Goal: Task Accomplishment & Management: Complete application form

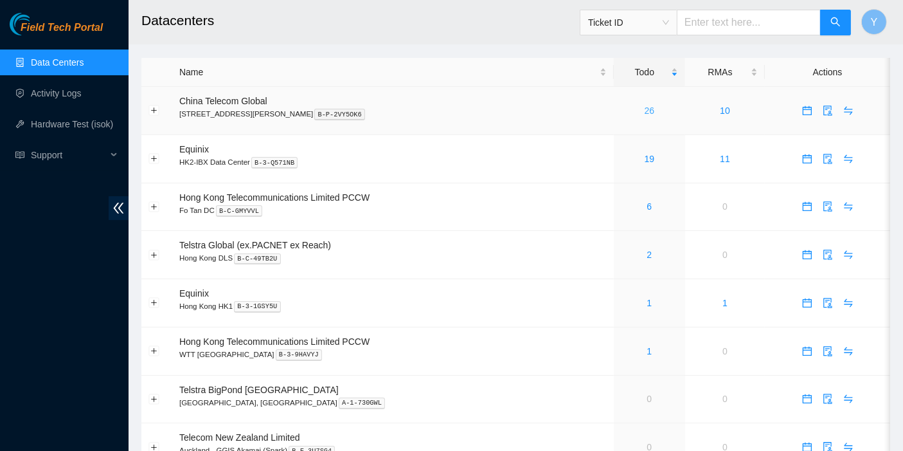
click at [645, 111] on link "26" at bounding box center [650, 110] width 10 height 10
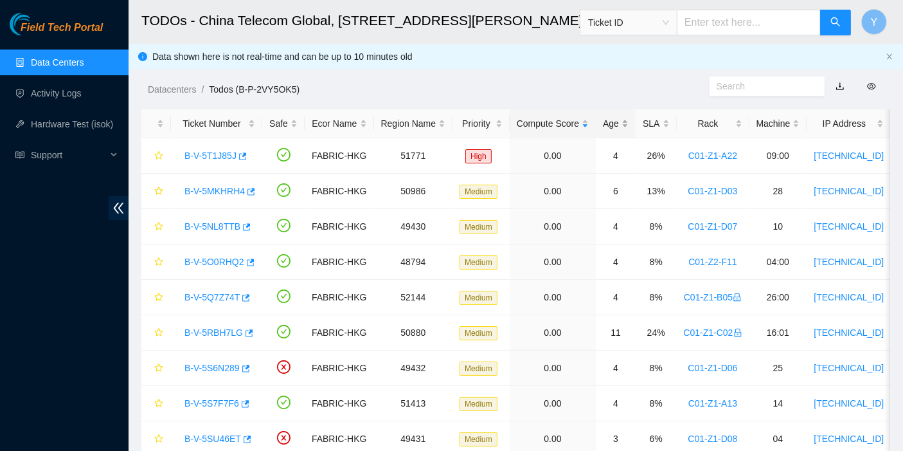
click at [621, 116] on div "Age" at bounding box center [616, 123] width 26 height 14
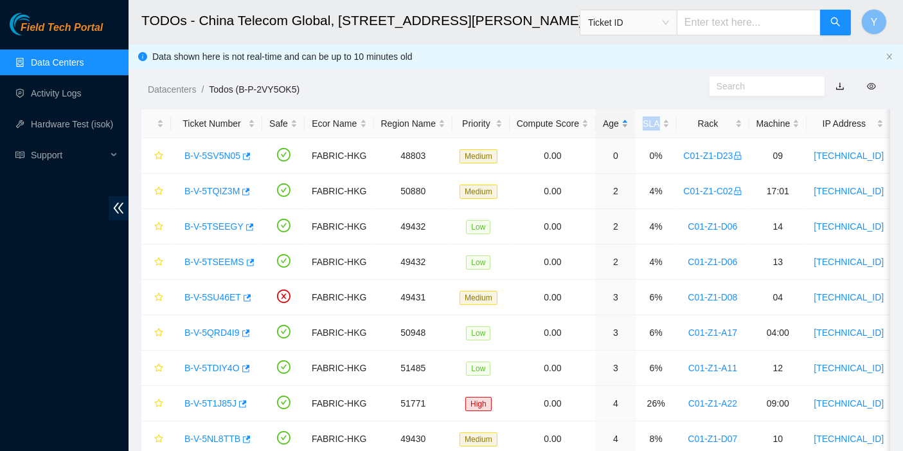
click at [621, 116] on div "Age" at bounding box center [616, 123] width 26 height 14
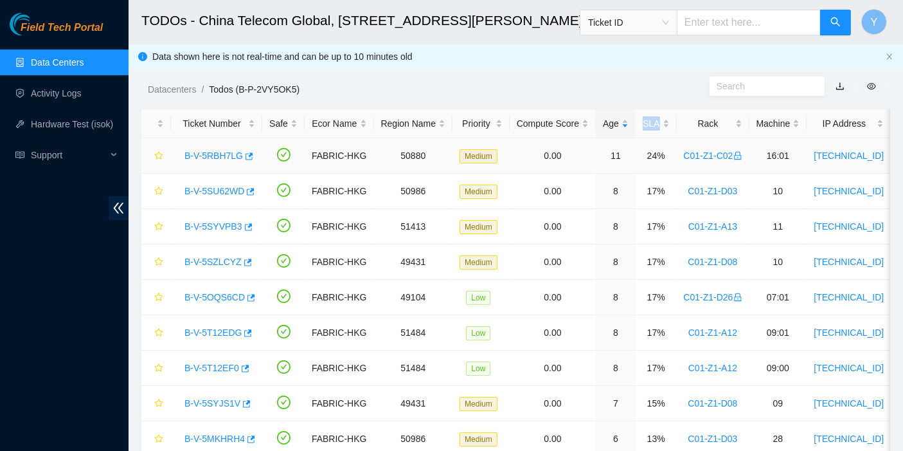
click at [205, 152] on link "B-V-5RBH7LG" at bounding box center [213, 155] width 58 height 10
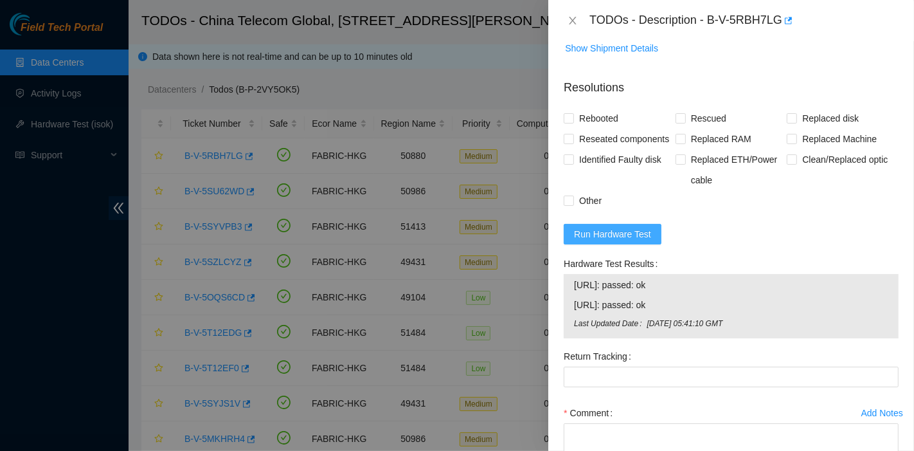
click at [645, 241] on span "Run Hardware Test" at bounding box center [612, 234] width 77 height 14
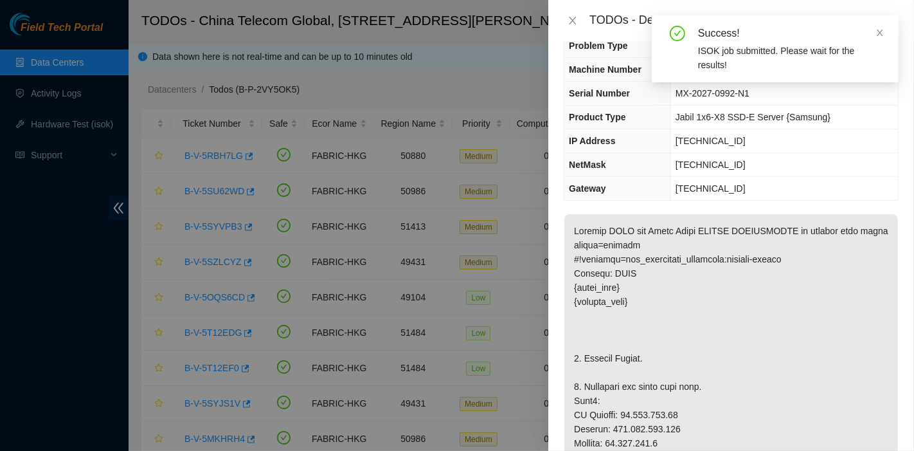
scroll to position [22, 0]
click at [877, 35] on icon "close" at bounding box center [880, 33] width 6 height 6
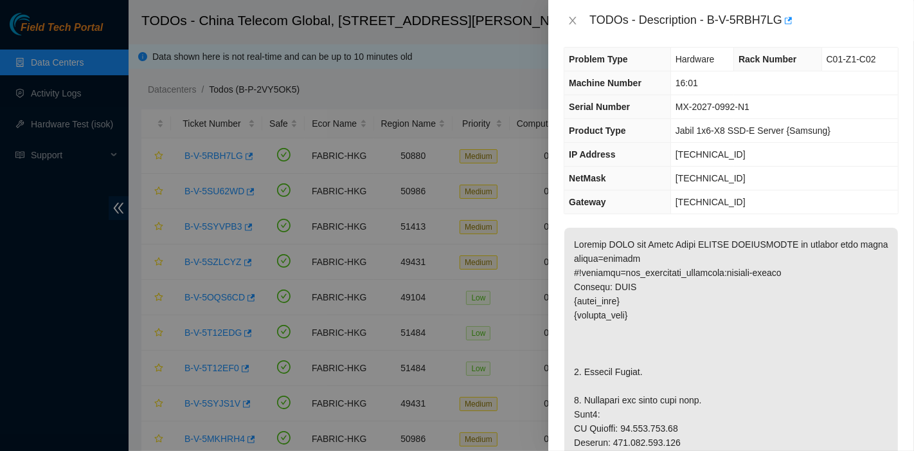
scroll to position [0, 0]
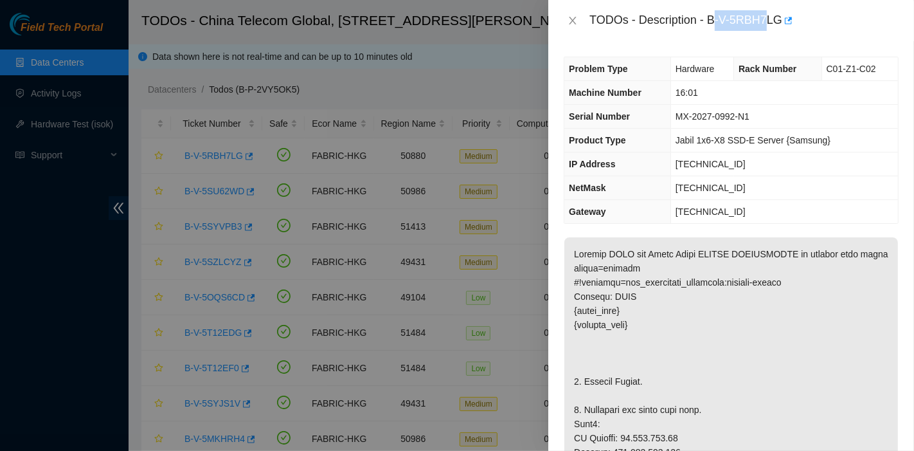
drag, startPoint x: 712, startPoint y: 19, endPoint x: 766, endPoint y: 35, distance: 56.3
click at [766, 35] on div "TODOs - Description - B-V-5RBH7LG" at bounding box center [731, 20] width 366 height 41
click at [735, 25] on div "TODOs - Description - B-V-5RBH7LG" at bounding box center [743, 20] width 309 height 21
drag, startPoint x: 708, startPoint y: 17, endPoint x: 780, endPoint y: 36, distance: 74.4
click at [780, 36] on div "TODOs - Description - B-V-5RBH7LG" at bounding box center [731, 20] width 366 height 41
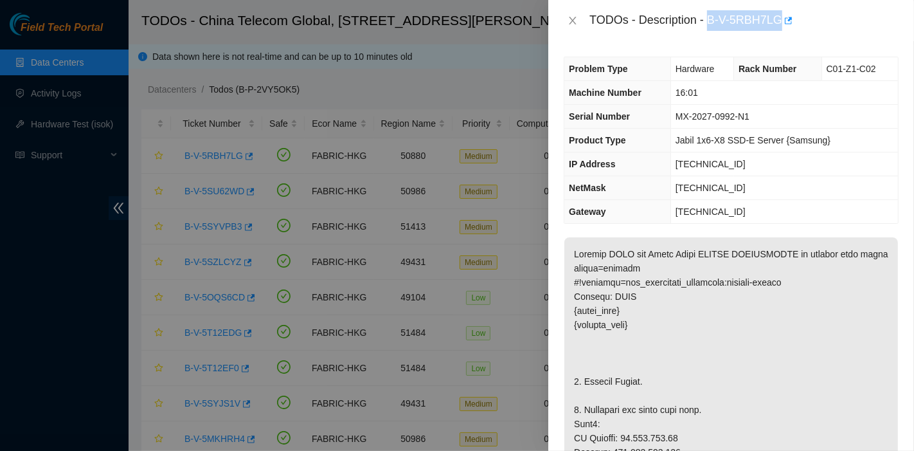
copy div "B-V-5RBH7LG"
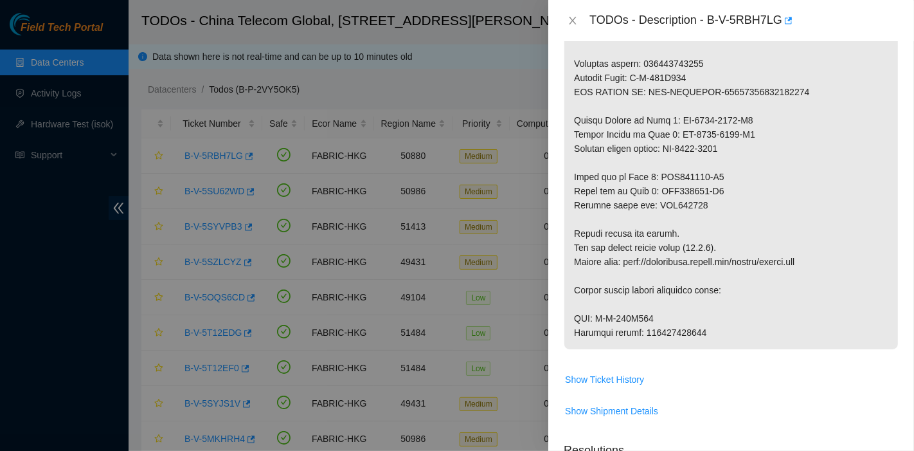
scroll to position [1281, 0]
drag, startPoint x: 600, startPoint y: 341, endPoint x: 696, endPoint y: 339, distance: 95.8
copy p "B-W-129S069"
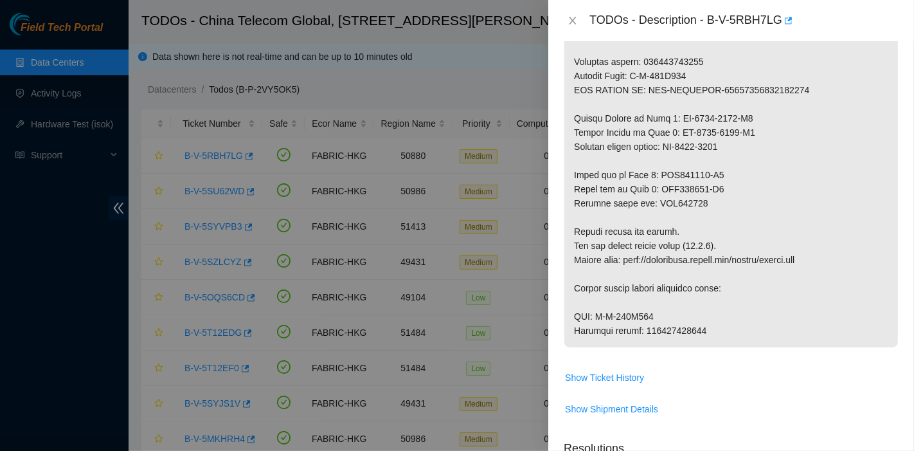
drag, startPoint x: 645, startPoint y: 359, endPoint x: 740, endPoint y: 360, distance: 95.1
copy p "417328418857"
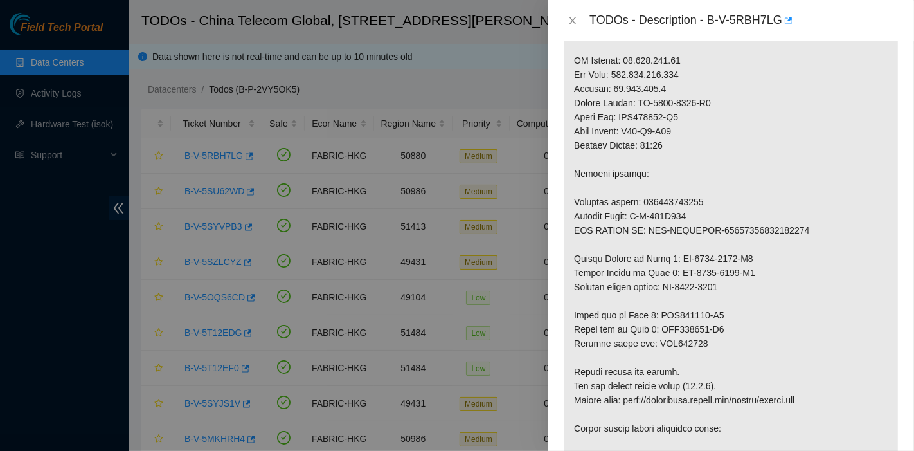
scroll to position [1140, 0]
drag, startPoint x: 633, startPoint y: 242, endPoint x: 740, endPoint y: 240, distance: 106.7
copy p "B-W-129S060"
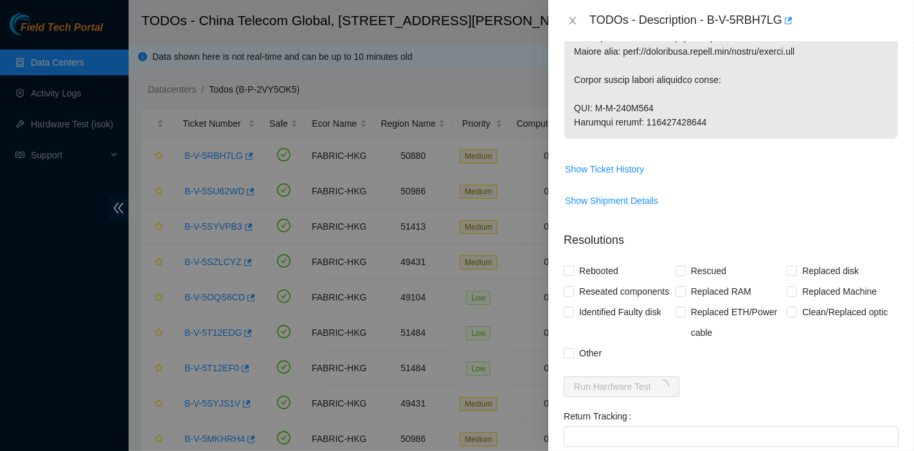
scroll to position [1492, 0]
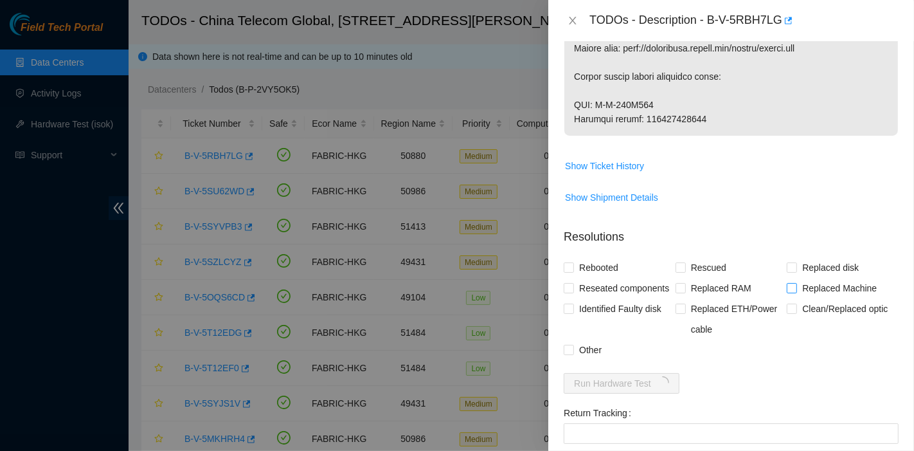
click at [799, 298] on span "Replaced Machine" at bounding box center [839, 288] width 85 height 21
click at [796, 292] on input "Replaced Machine" at bounding box center [791, 287] width 9 height 9
checkbox input "true"
click at [675, 271] on input "Rescued" at bounding box center [679, 266] width 9 height 9
checkbox input "true"
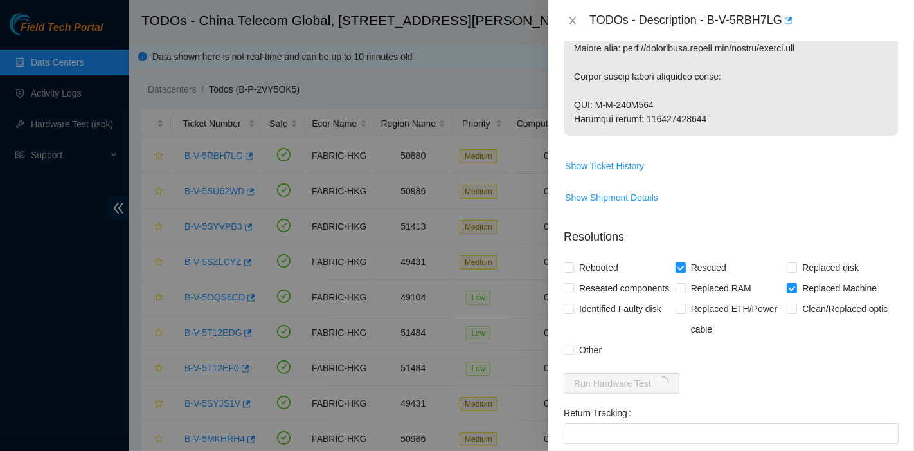
click at [624, 278] on div "Rebooted" at bounding box center [620, 267] width 112 height 21
click at [607, 278] on span "Rebooted" at bounding box center [598, 267] width 49 height 21
click at [573, 271] on input "Rebooted" at bounding box center [568, 266] width 9 height 9
checkbox input "true"
click at [606, 298] on span "Reseated components" at bounding box center [624, 288] width 100 height 21
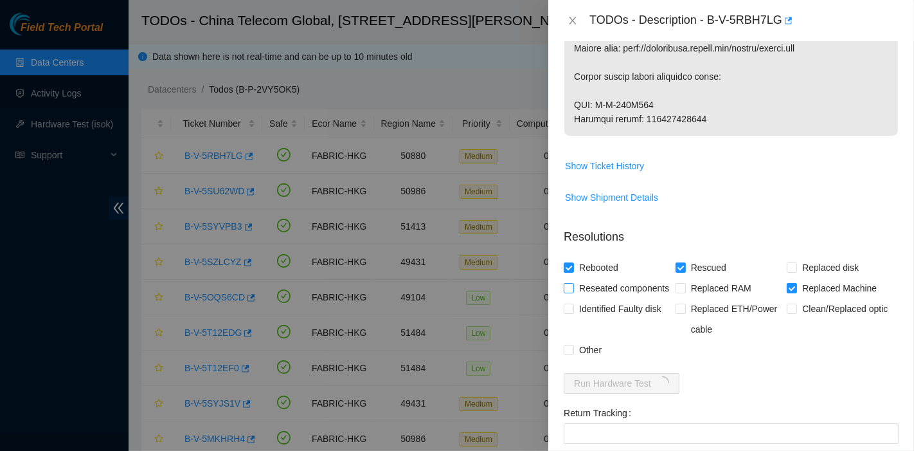
click at [573, 292] on input "Reseated components" at bounding box center [568, 287] width 9 height 9
checkbox input "true"
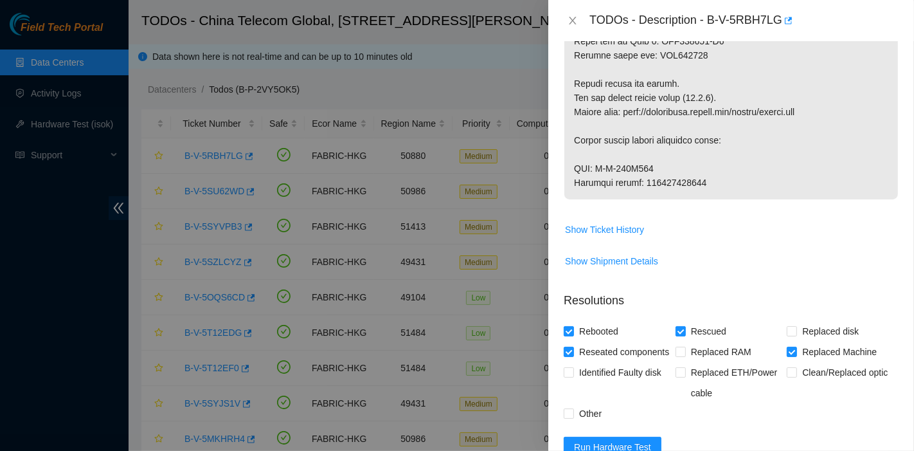
scroll to position [1428, 0]
drag, startPoint x: 643, startPoint y: 209, endPoint x: 762, endPoint y: 211, distance: 118.9
copy p "417328418857"
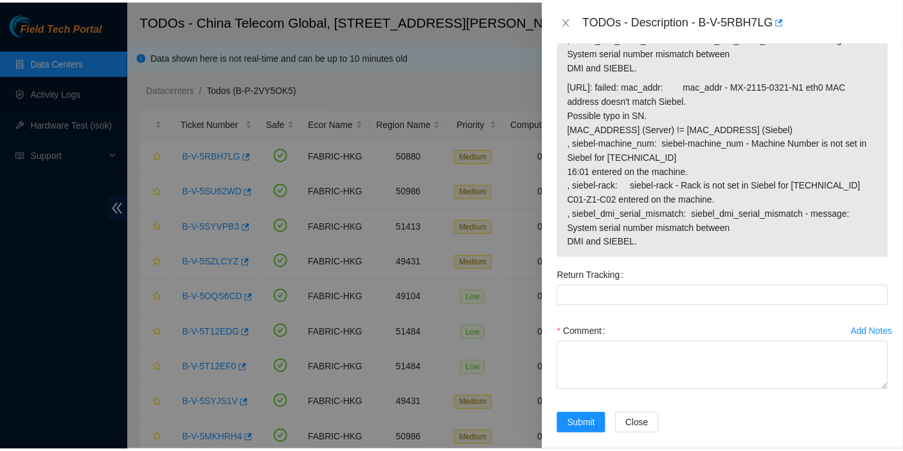
scroll to position [2105, 0]
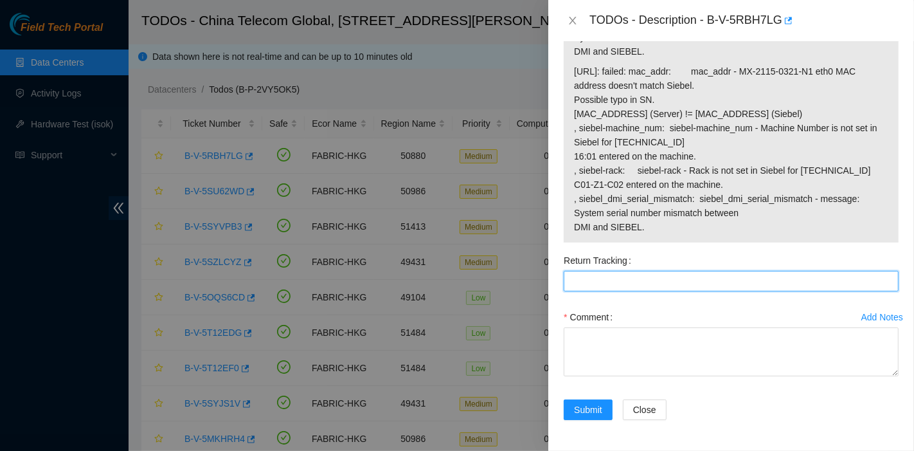
click at [635, 290] on Tracking "Return Tracking" at bounding box center [731, 281] width 335 height 21
paste Tracking "417328418857"
type Tracking "417328418857"
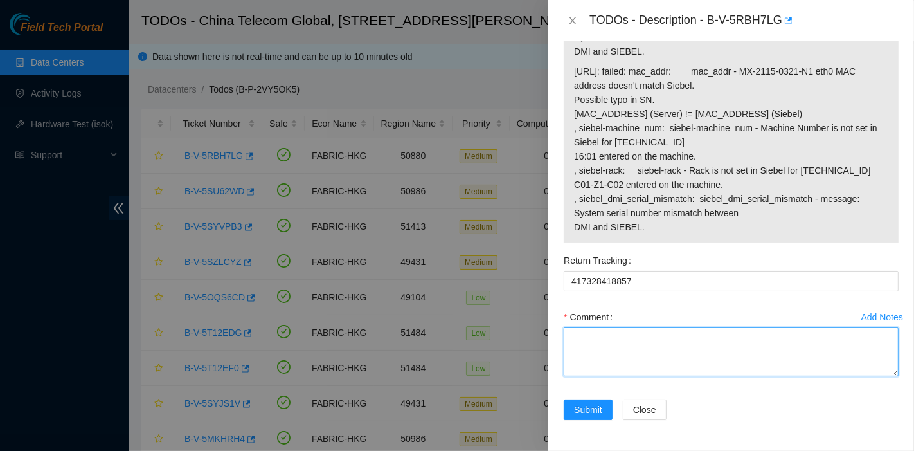
click at [624, 346] on textarea "Comment" at bounding box center [731, 351] width 335 height 49
type textarea "pass ok"
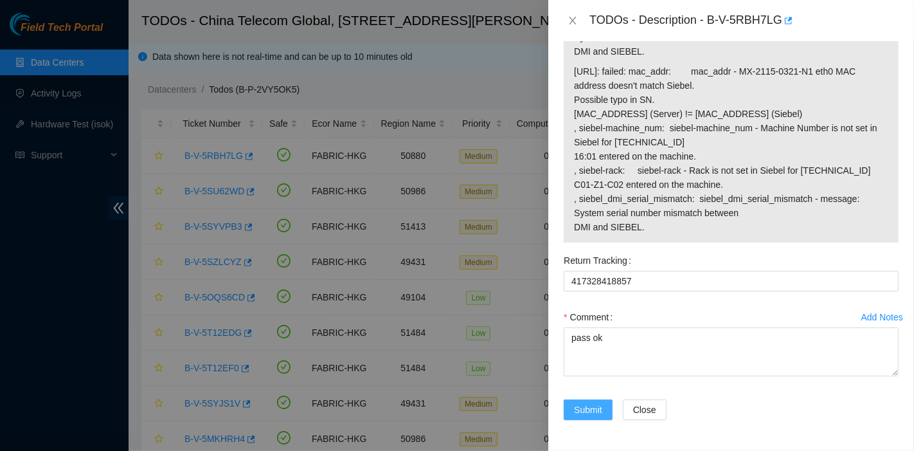
click at [580, 408] on span "Submit" at bounding box center [588, 409] width 28 height 14
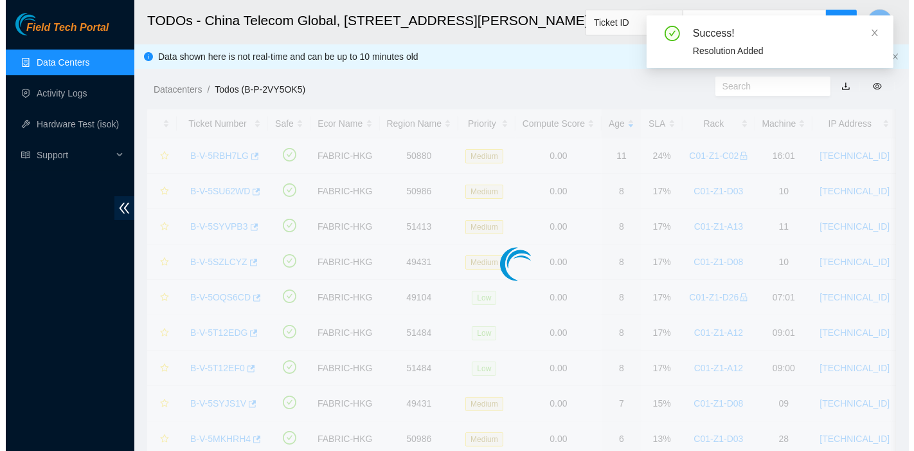
scroll to position [348, 0]
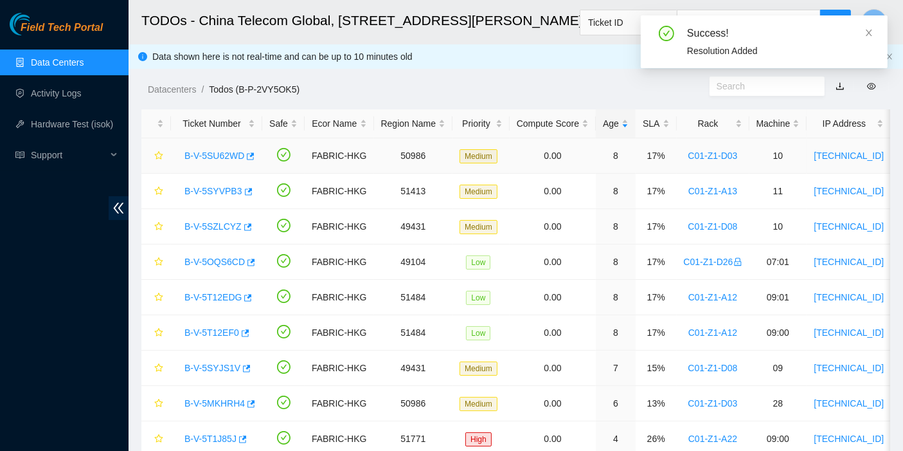
drag, startPoint x: 227, startPoint y: 154, endPoint x: 314, endPoint y: 176, distance: 89.6
click at [227, 154] on link "B-V-5SU62WD" at bounding box center [214, 155] width 60 height 10
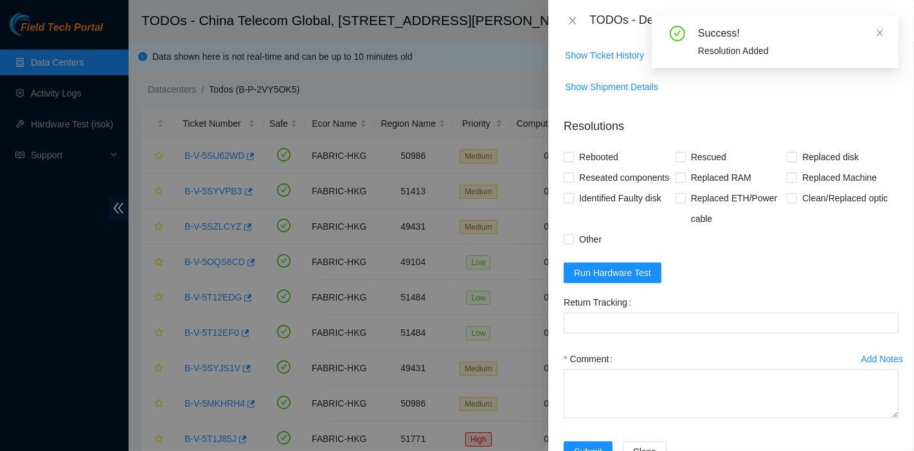
scroll to position [485, 0]
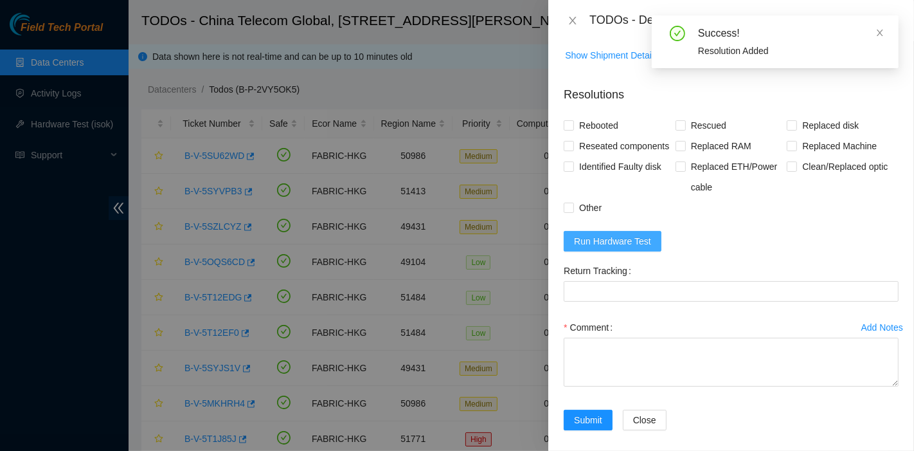
click at [607, 231] on button "Run Hardware Test" at bounding box center [613, 241] width 98 height 21
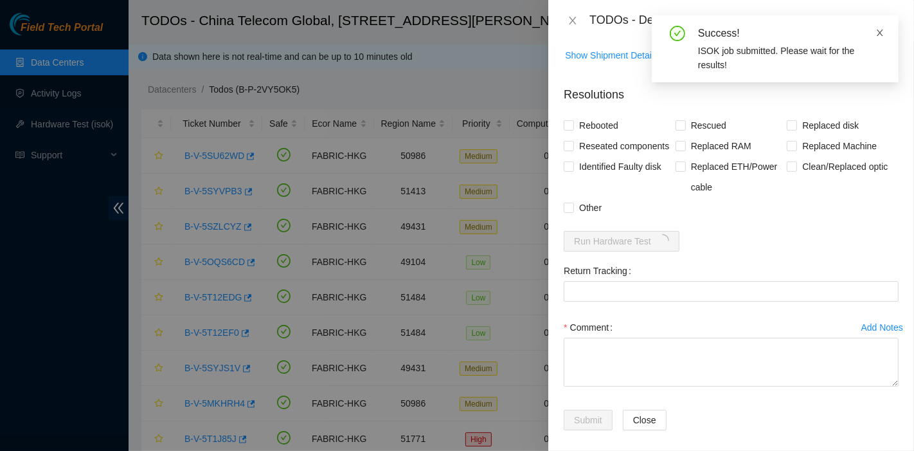
click at [880, 31] on icon "close" at bounding box center [879, 32] width 9 height 9
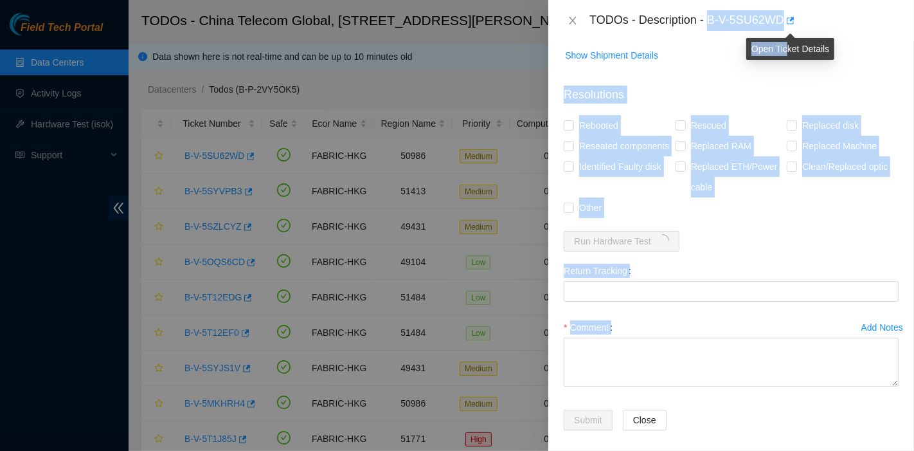
drag, startPoint x: 709, startPoint y: 22, endPoint x: 785, endPoint y: 30, distance: 76.9
click at [785, 30] on body "Field Tech Portal Data Centers Activity Logs Hardware Test (isok) Support TODOs…" at bounding box center [451, 225] width 903 height 451
copy body "B-V-5SU62WD Problem Type Hardware Sub Type Tier 1 - Disk Error Rack Number C01-…"
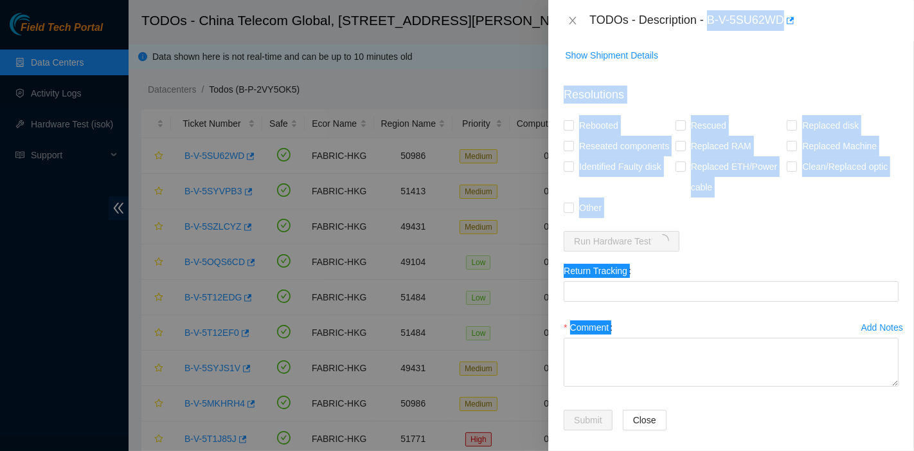
click at [740, 40] on div "TODOs - Description - B-V-5SU62WD" at bounding box center [731, 20] width 366 height 41
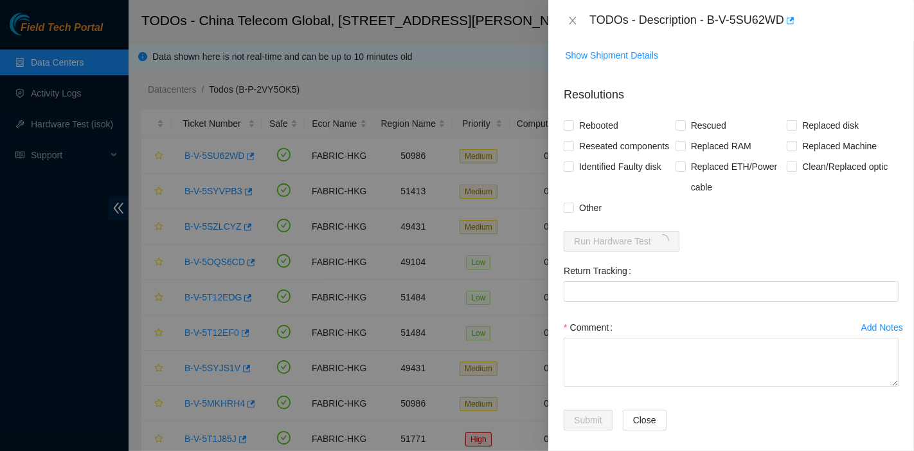
click at [712, 19] on div "TODOs - Description - B-V-5SU62WD" at bounding box center [743, 20] width 309 height 21
drag, startPoint x: 706, startPoint y: 17, endPoint x: 784, endPoint y: 30, distance: 78.8
click at [784, 30] on div "TODOs - Description - B-V-5SU62WD" at bounding box center [743, 20] width 309 height 21
copy div "B-V-5SU62WD"
click at [821, 210] on form "Resolutions Rebooted Rescued Replaced disk Reseated components Replaced RAM Rep…" at bounding box center [731, 261] width 335 height 370
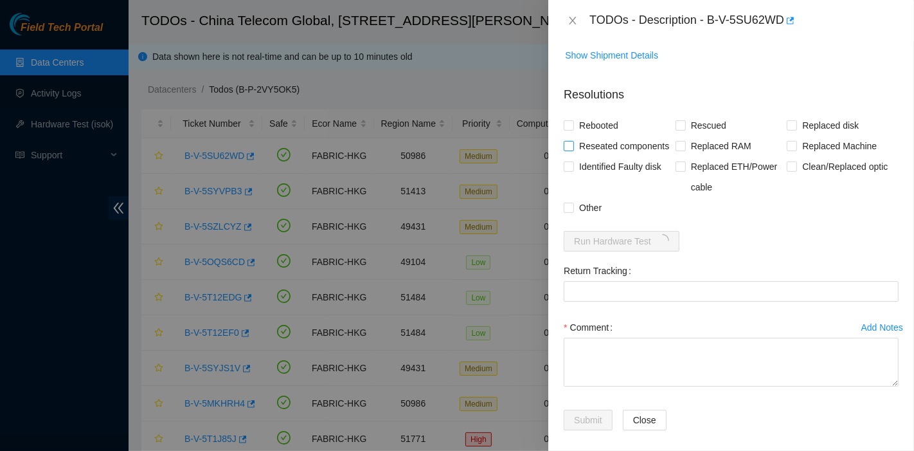
click at [593, 136] on span "Reseated components" at bounding box center [624, 146] width 100 height 21
click at [573, 141] on input "Reseated components" at bounding box center [568, 145] width 9 height 9
checkbox input "true"
click at [593, 115] on span "Rebooted" at bounding box center [598, 125] width 49 height 21
click at [573, 120] on input "Rebooted" at bounding box center [568, 124] width 9 height 9
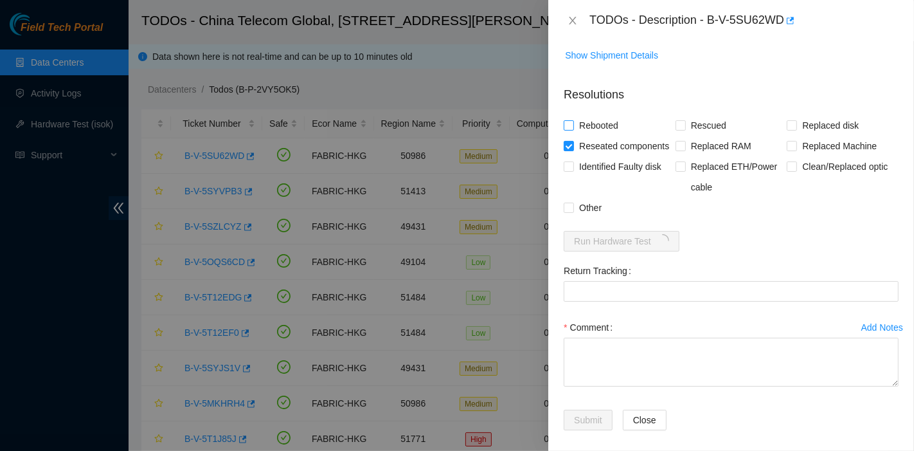
checkbox input "true"
click at [692, 115] on span "Rescued" at bounding box center [709, 125] width 46 height 21
click at [684, 120] on input "Rescued" at bounding box center [679, 124] width 9 height 9
checkbox input "true"
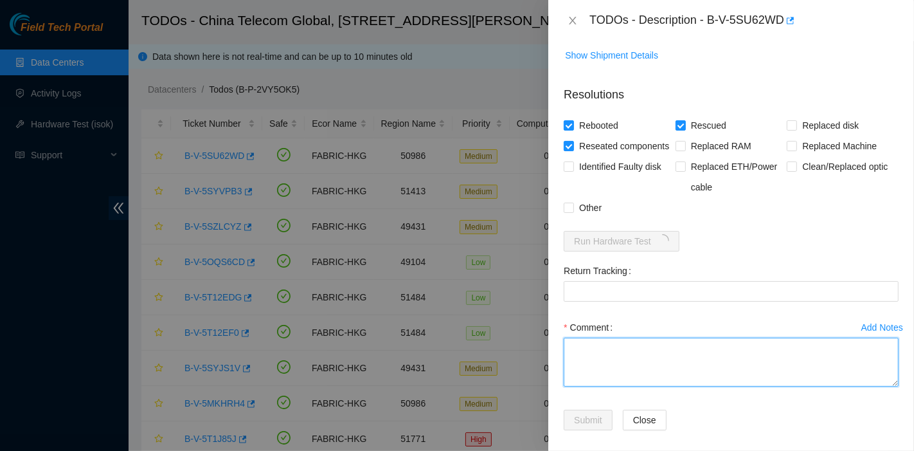
click at [667, 337] on textarea "Comment" at bounding box center [731, 361] width 335 height 49
type textarea "pass ok"
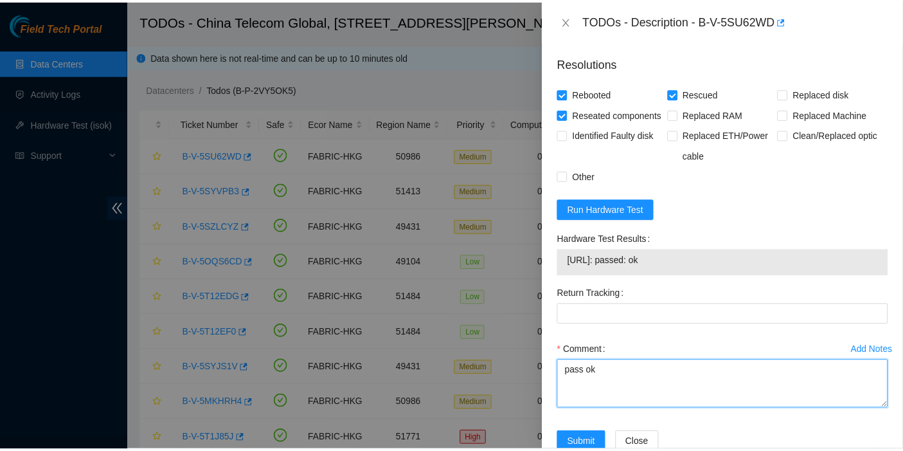
scroll to position [539, 0]
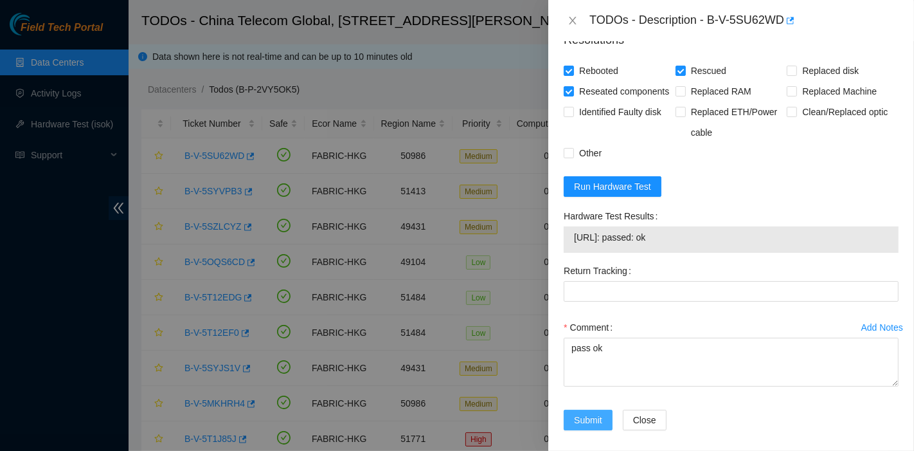
click at [596, 413] on span "Submit" at bounding box center [588, 420] width 28 height 14
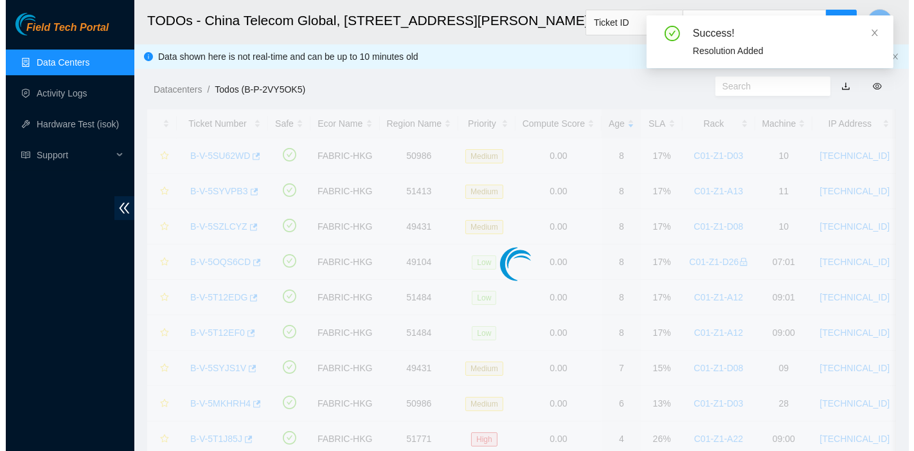
scroll to position [348, 0]
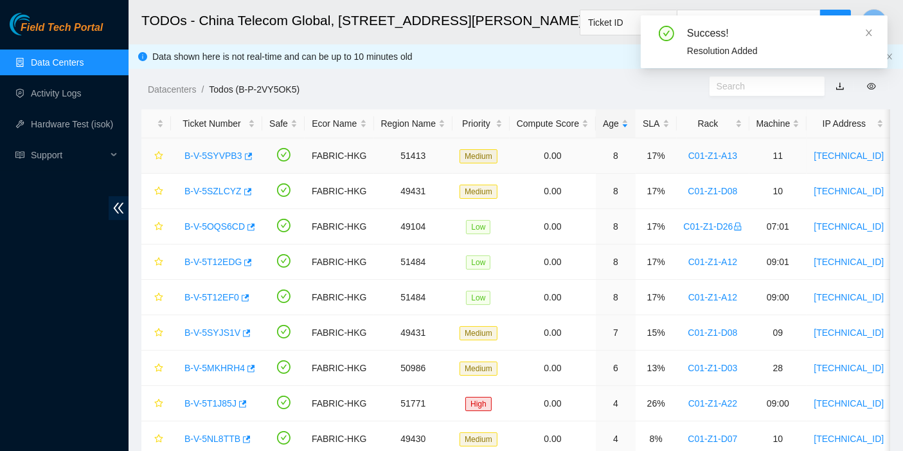
click at [231, 157] on link "B-V-5SYVPB3" at bounding box center [213, 155] width 58 height 10
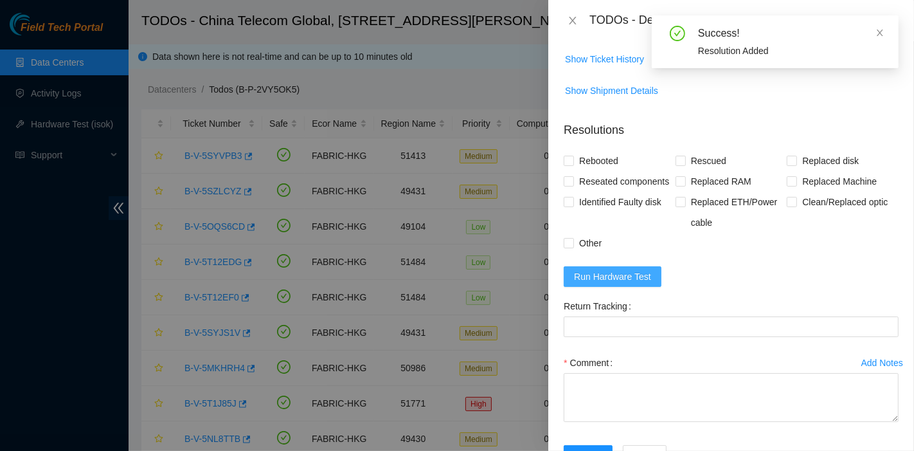
scroll to position [285, 0]
click at [638, 283] on span "Run Hardware Test" at bounding box center [612, 276] width 77 height 14
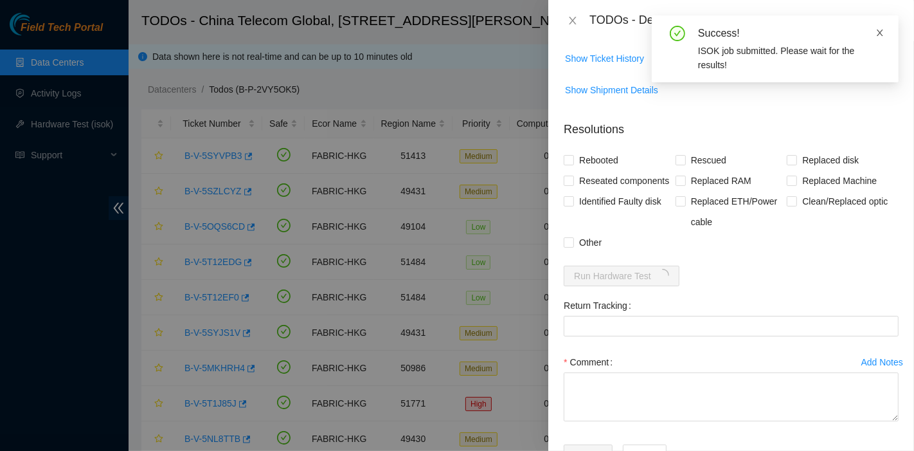
click at [878, 28] on span at bounding box center [879, 33] width 9 height 10
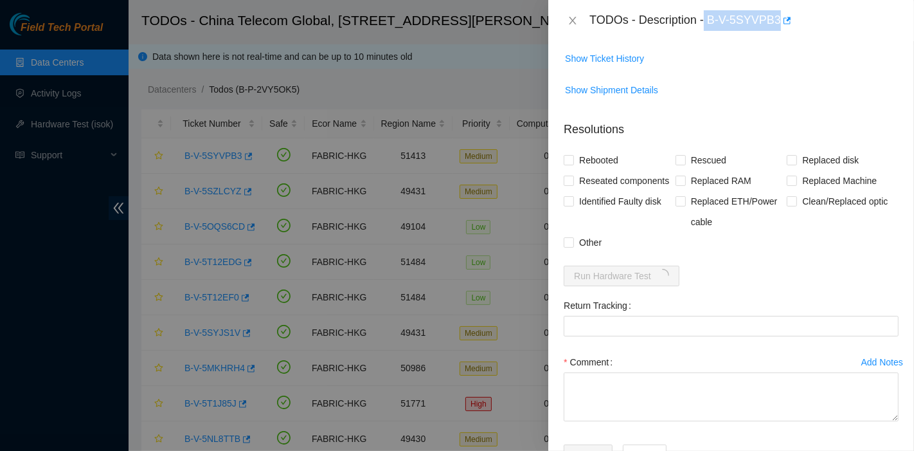
drag, startPoint x: 706, startPoint y: 21, endPoint x: 778, endPoint y: 37, distance: 73.8
click at [778, 37] on div "TODOs - Description - B-V-5SYVPB3" at bounding box center [731, 20] width 366 height 41
copy div "B-V-5SYVPB3"
click at [701, 100] on span "Show Shipment Details" at bounding box center [731, 90] width 334 height 21
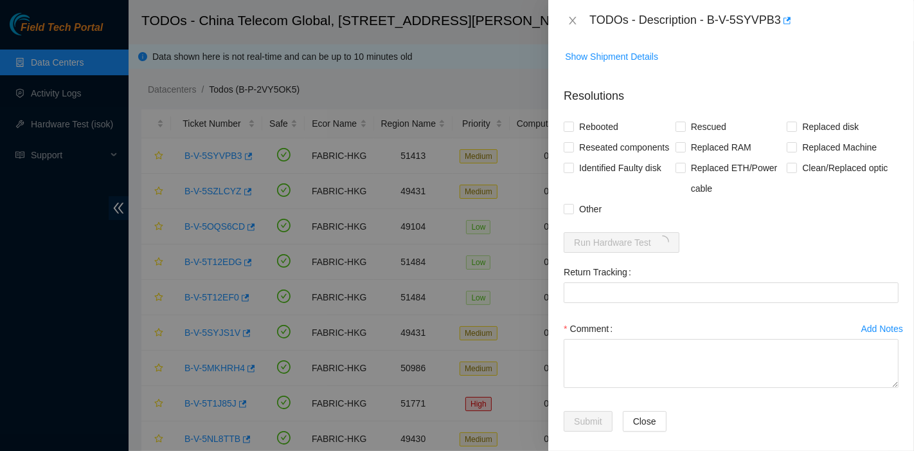
scroll to position [362, 0]
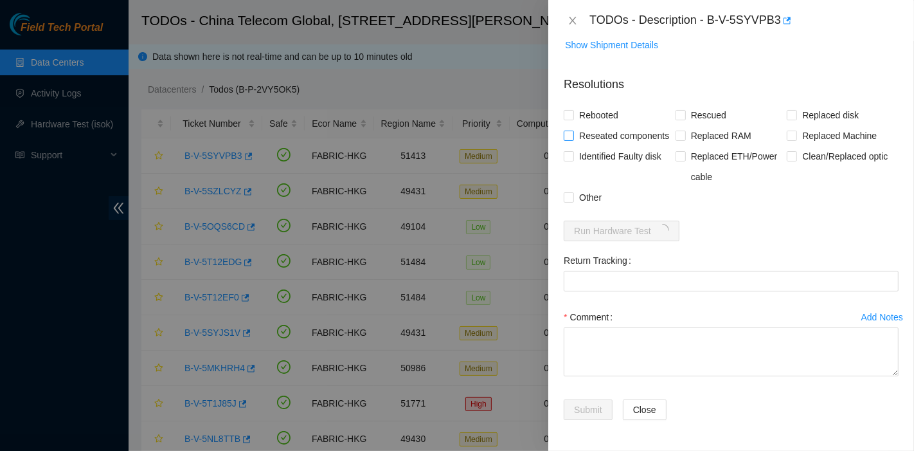
click at [607, 125] on span "Reseated components" at bounding box center [624, 135] width 100 height 21
click at [573, 130] on input "Reseated components" at bounding box center [568, 134] width 9 height 9
checkbox input "true"
click at [607, 105] on span "Rebooted" at bounding box center [598, 115] width 49 height 21
click at [573, 110] on input "Rebooted" at bounding box center [568, 114] width 9 height 9
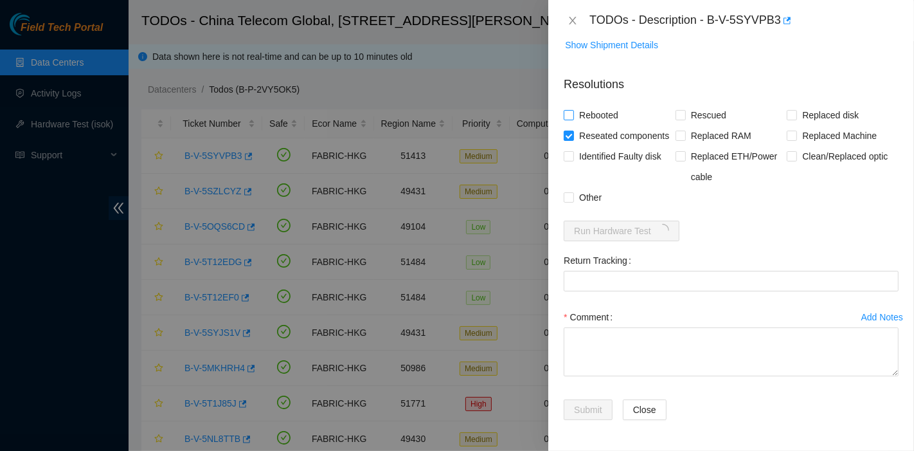
checkbox input "true"
click at [715, 105] on span "Rescued" at bounding box center [709, 115] width 46 height 21
click at [684, 110] on input "Rescued" at bounding box center [679, 114] width 9 height 9
checkbox input "true"
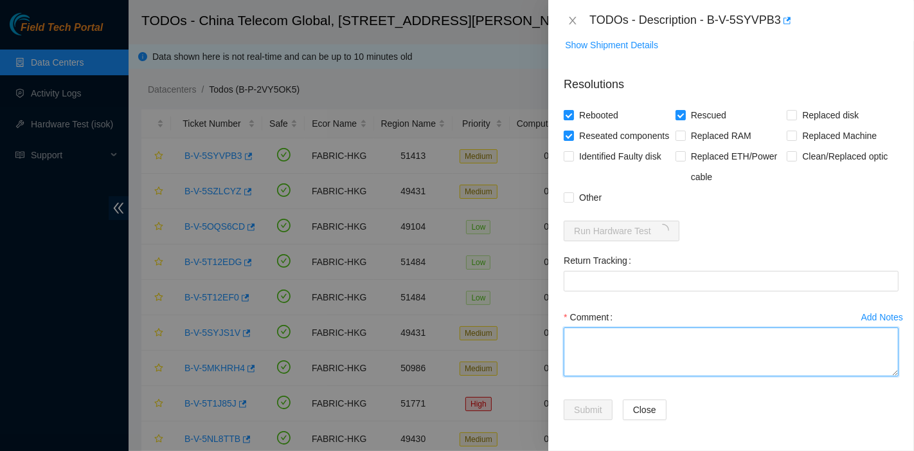
click at [705, 332] on textarea "Comment" at bounding box center [731, 351] width 335 height 49
type textarea "pass ok"
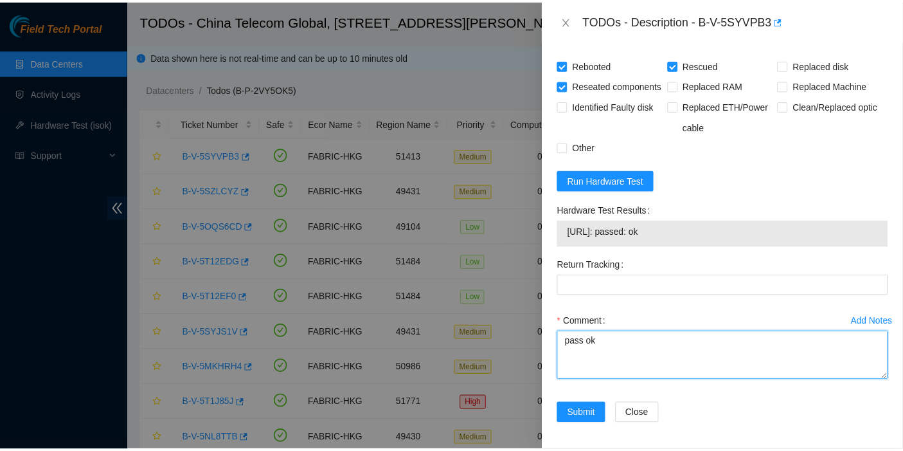
scroll to position [416, 0]
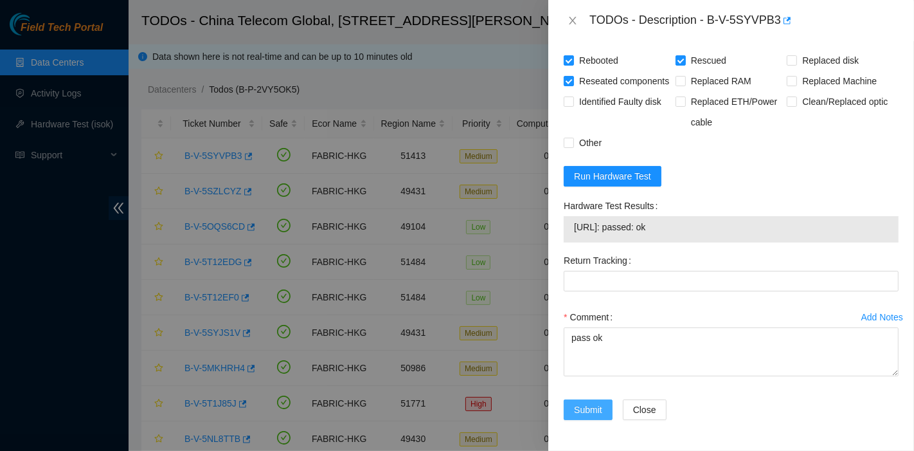
click at [578, 412] on span "Submit" at bounding box center [588, 409] width 28 height 14
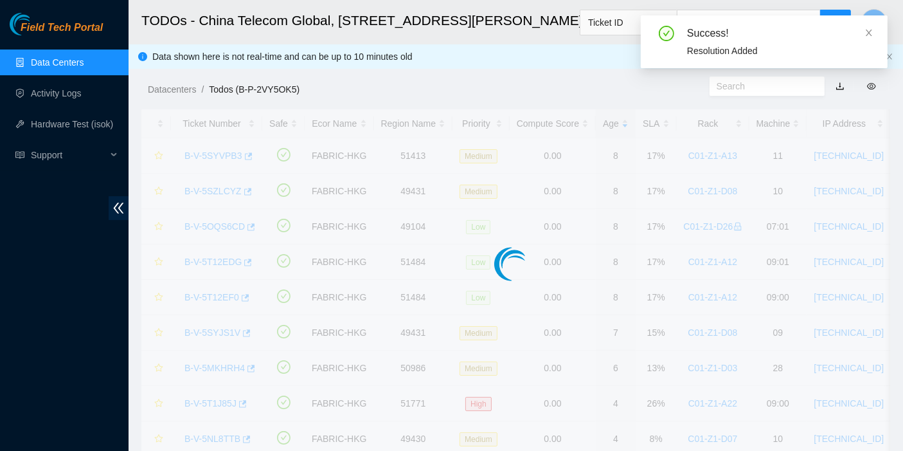
scroll to position [348, 0]
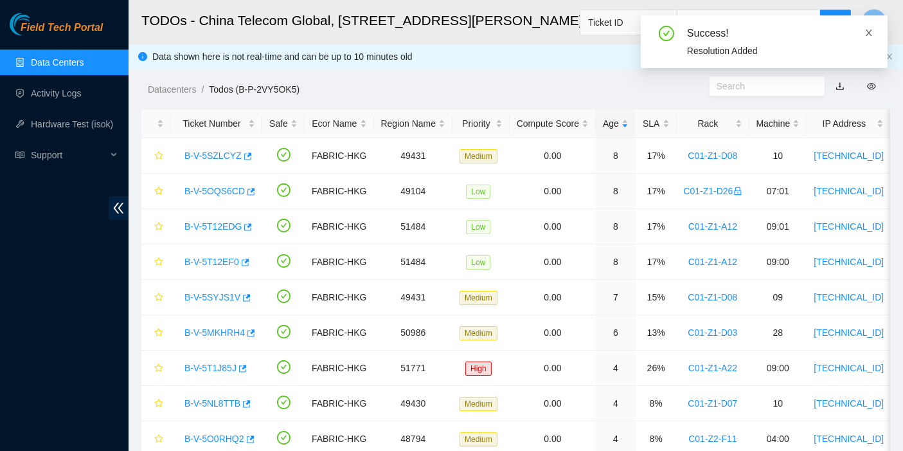
click at [872, 30] on icon "close" at bounding box center [868, 32] width 9 height 9
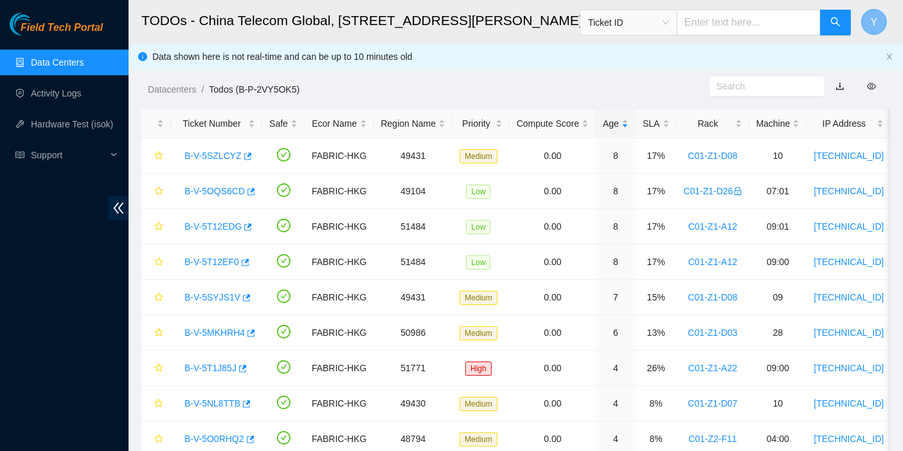
click at [872, 19] on span "Y" at bounding box center [874, 22] width 7 height 16
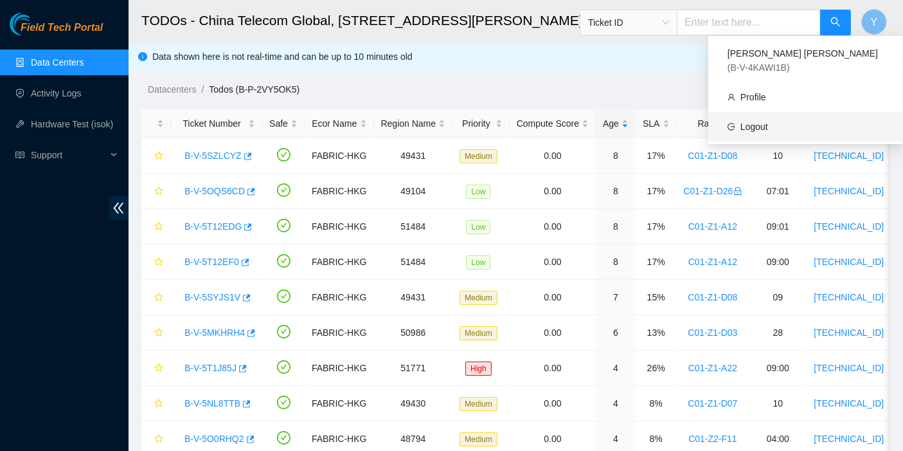
click at [768, 121] on link "Logout" at bounding box center [754, 126] width 28 height 10
